Goal: Book appointment/travel/reservation

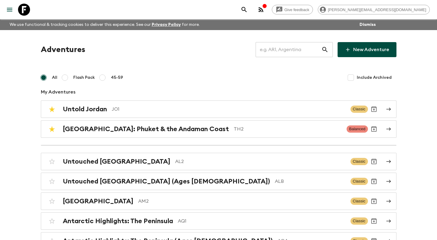
scroll to position [2322, 0]
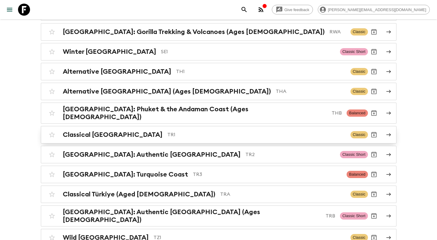
click at [184, 129] on div "Classical Türkiye TR1 Classic" at bounding box center [207, 135] width 322 height 12
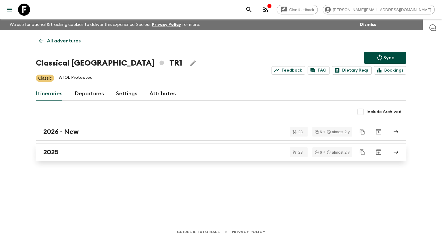
click at [151, 154] on div "2025" at bounding box center [215, 152] width 344 height 8
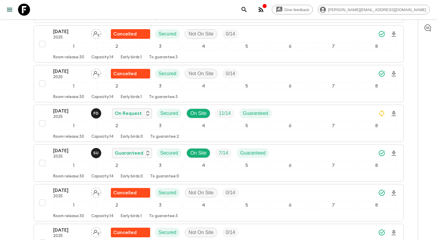
scroll to position [778, 0]
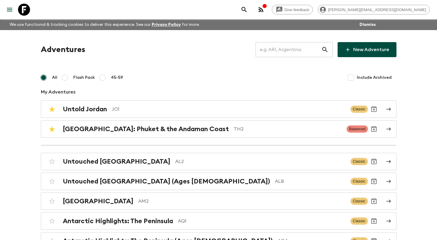
scroll to position [1330, 0]
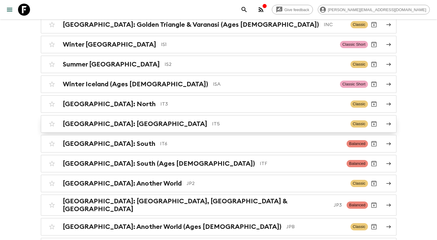
click at [212, 120] on p "IT5" at bounding box center [279, 123] width 134 height 7
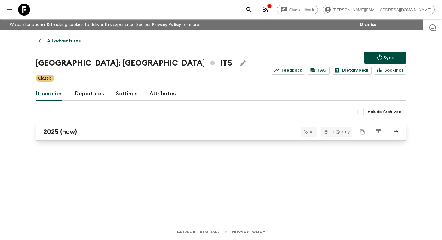
click at [94, 126] on link "2025 (new)" at bounding box center [221, 132] width 370 height 18
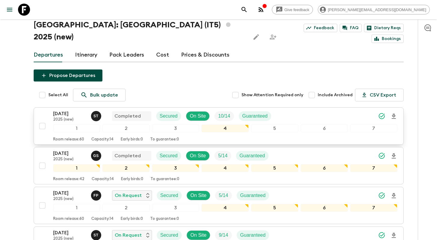
scroll to position [99, 0]
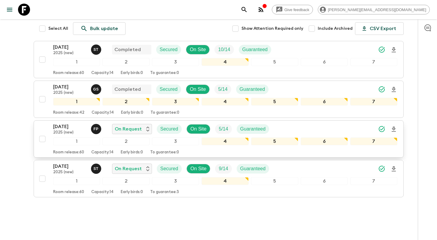
click at [72, 123] on p "[DATE]" at bounding box center [69, 126] width 33 height 7
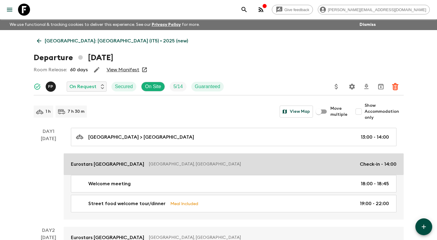
click at [92, 168] on link "Eurostars Centrale Palace Palermo, Italy Check-in - 14:00" at bounding box center [234, 164] width 340 height 22
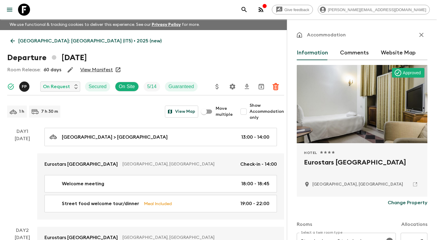
click at [347, 165] on h2 "Eurostars Centrale Palace" at bounding box center [362, 166] width 116 height 19
copy div "Eurostars Centrale Palace"
